Goal: Find specific page/section: Find specific page/section

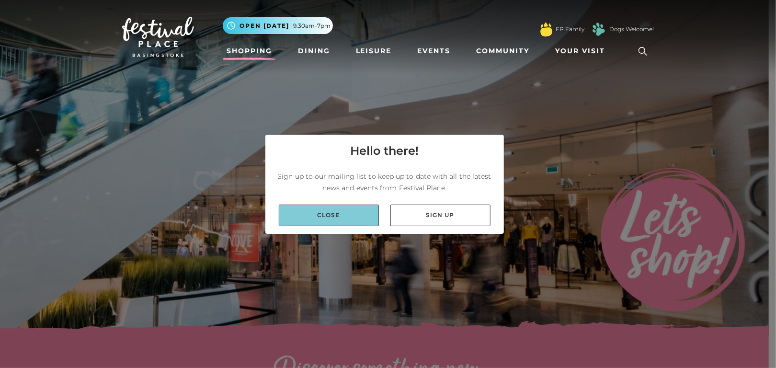
click at [357, 208] on link "Close" at bounding box center [329, 215] width 100 height 22
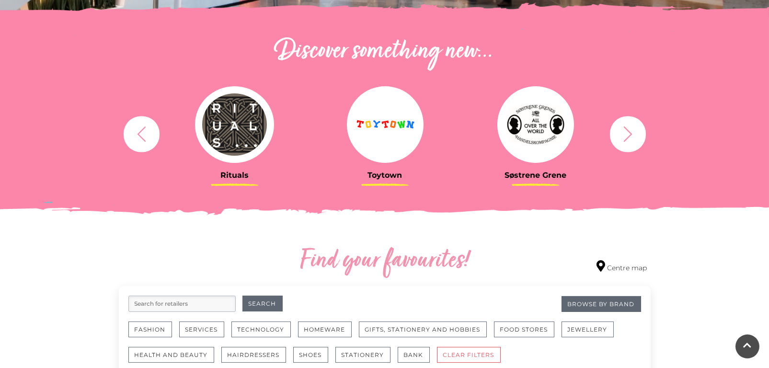
scroll to position [335, 0]
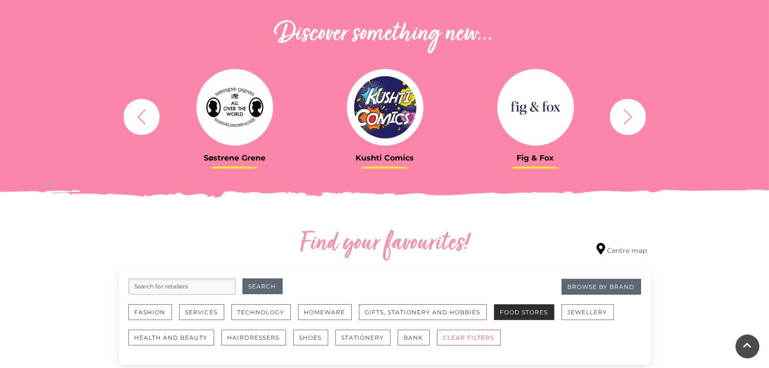
click at [537, 311] on button "Food Stores" at bounding box center [524, 312] width 60 height 16
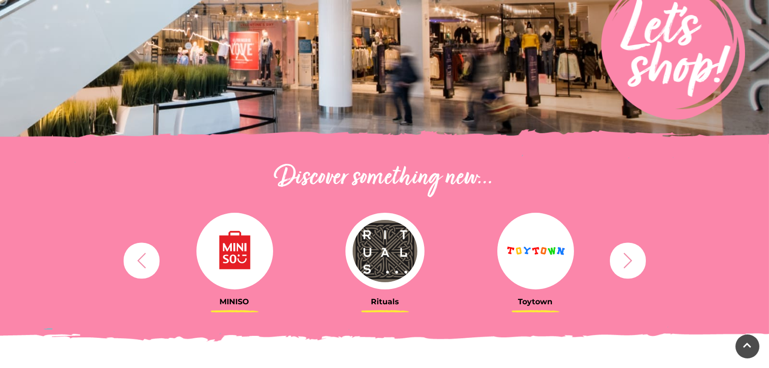
scroll to position [192, 0]
click at [622, 257] on icon "button" at bounding box center [628, 260] width 18 height 18
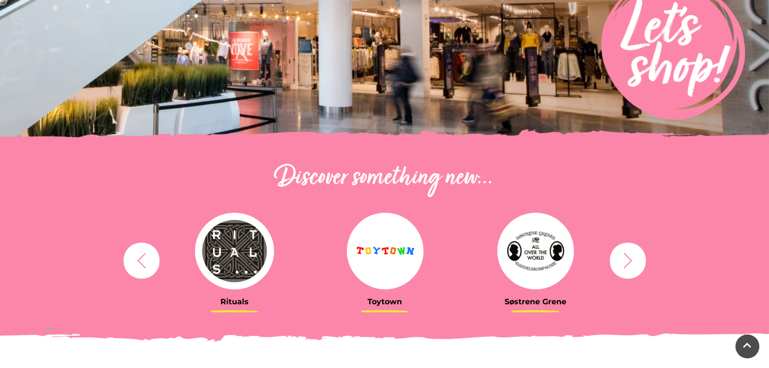
click at [622, 257] on icon "button" at bounding box center [628, 260] width 18 height 18
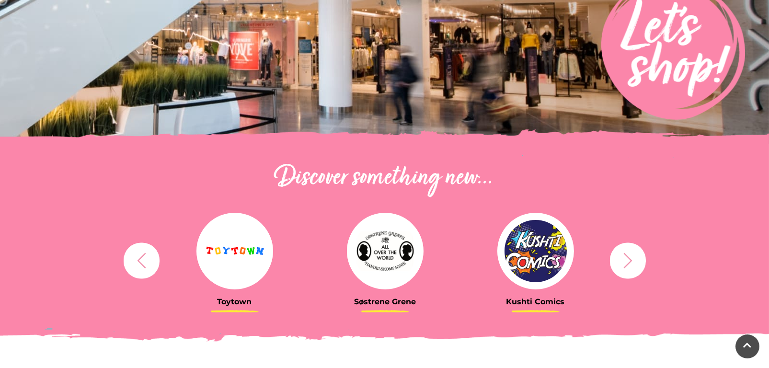
click at [622, 257] on icon "button" at bounding box center [628, 260] width 18 height 18
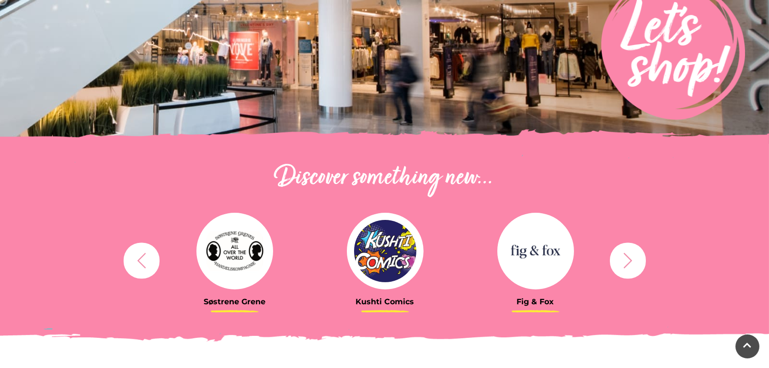
click at [622, 257] on icon "button" at bounding box center [628, 260] width 18 height 18
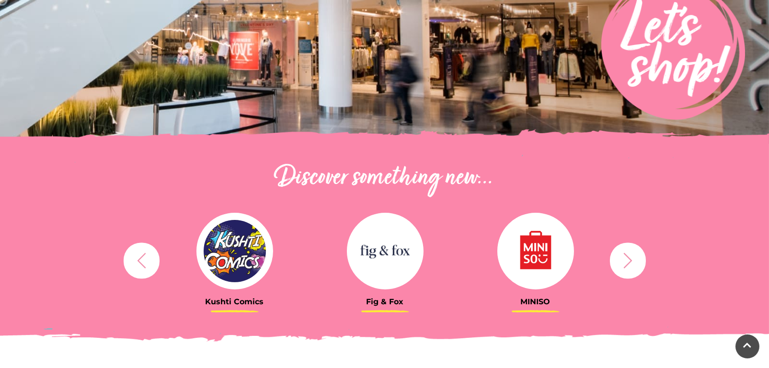
click at [622, 257] on icon "button" at bounding box center [628, 260] width 18 height 18
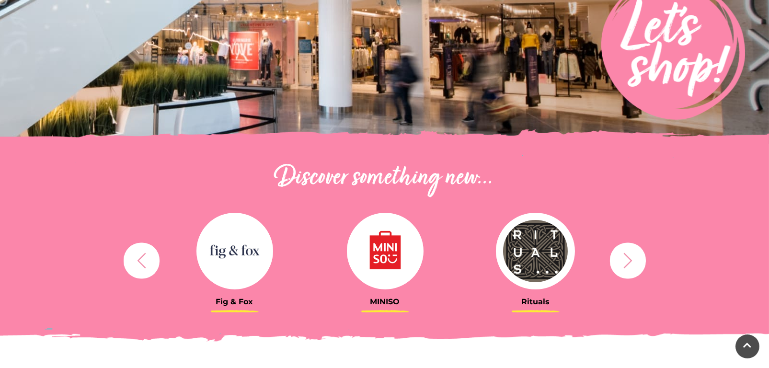
click at [622, 257] on icon "button" at bounding box center [628, 260] width 18 height 18
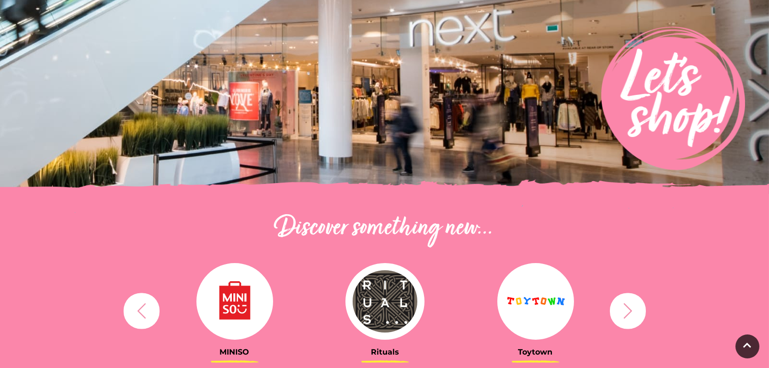
scroll to position [48, 0]
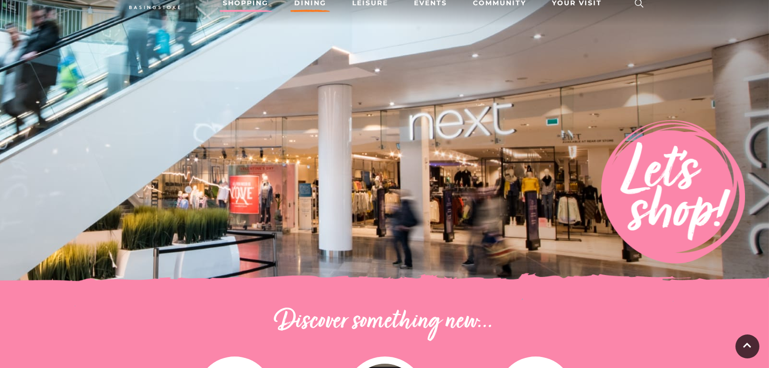
click at [303, 3] on link "Dining" at bounding box center [310, 3] width 40 height 18
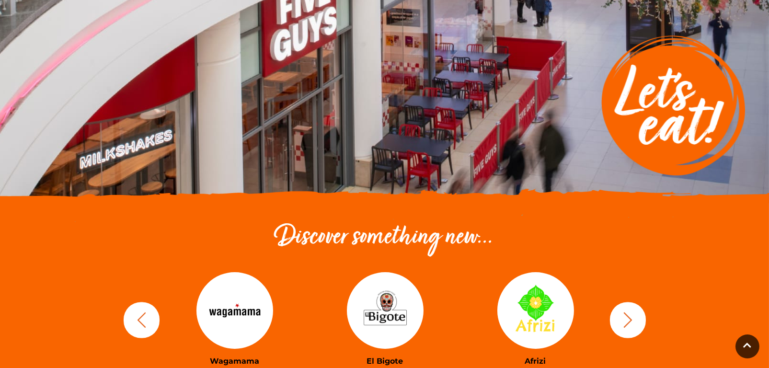
scroll to position [144, 0]
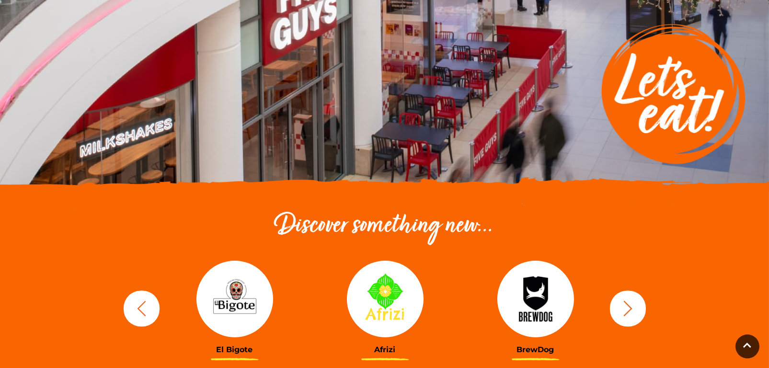
click at [624, 307] on icon "button" at bounding box center [628, 308] width 18 height 18
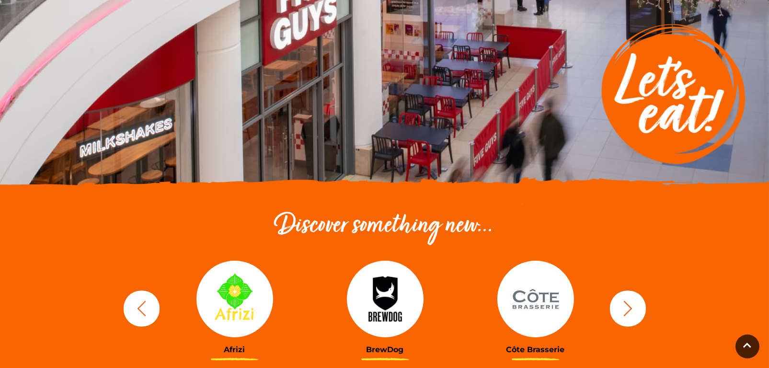
click at [624, 307] on icon "button" at bounding box center [628, 308] width 18 height 18
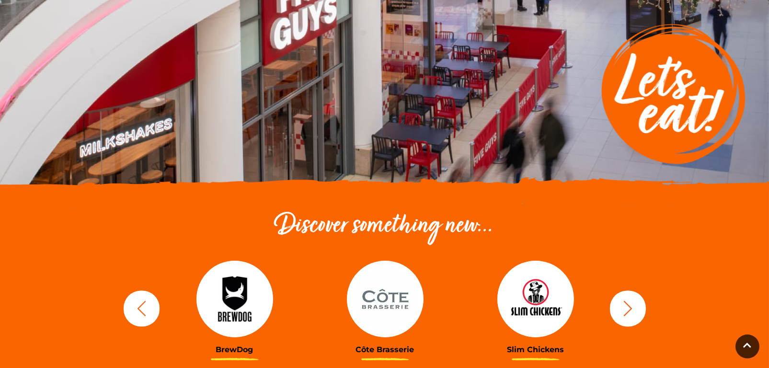
click at [545, 305] on img at bounding box center [535, 299] width 77 height 77
